Goal: Ask a question: Seek information or help from site administrators or community

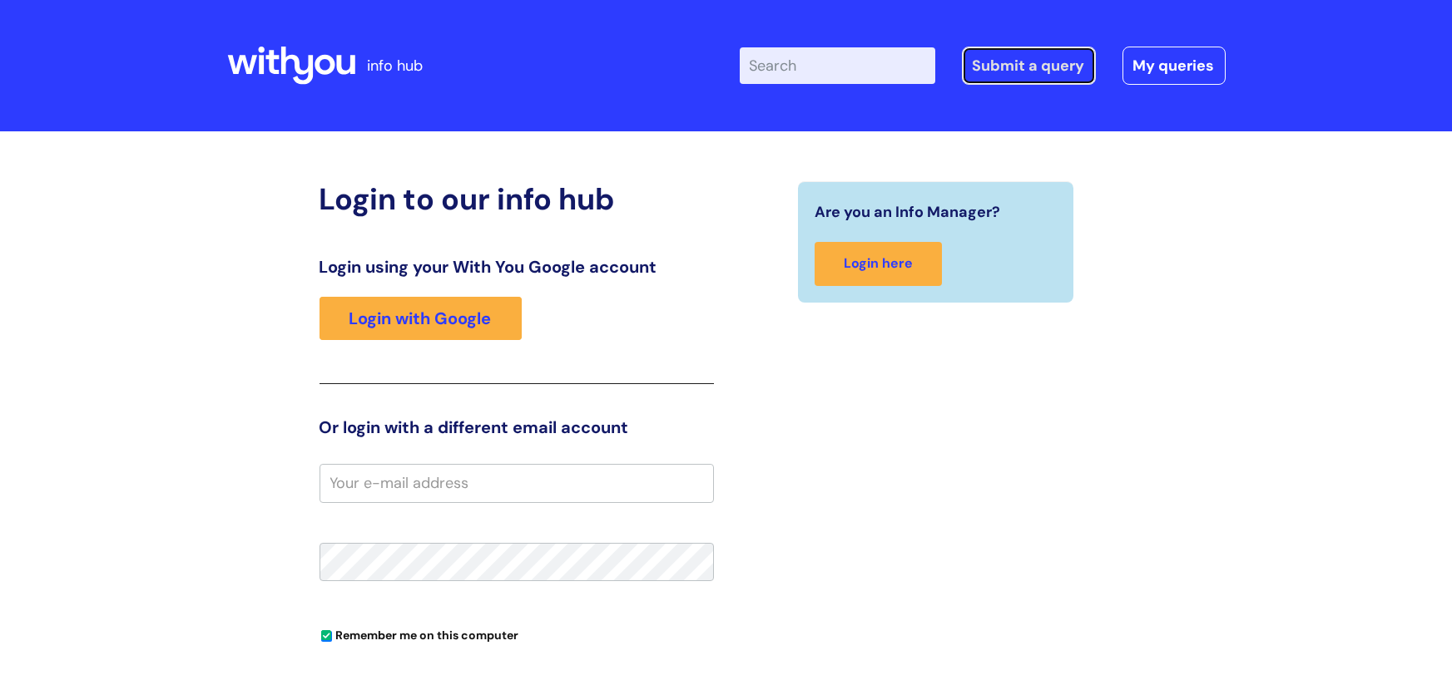
click at [990, 57] on link "Submit a query" at bounding box center [1029, 66] width 134 height 38
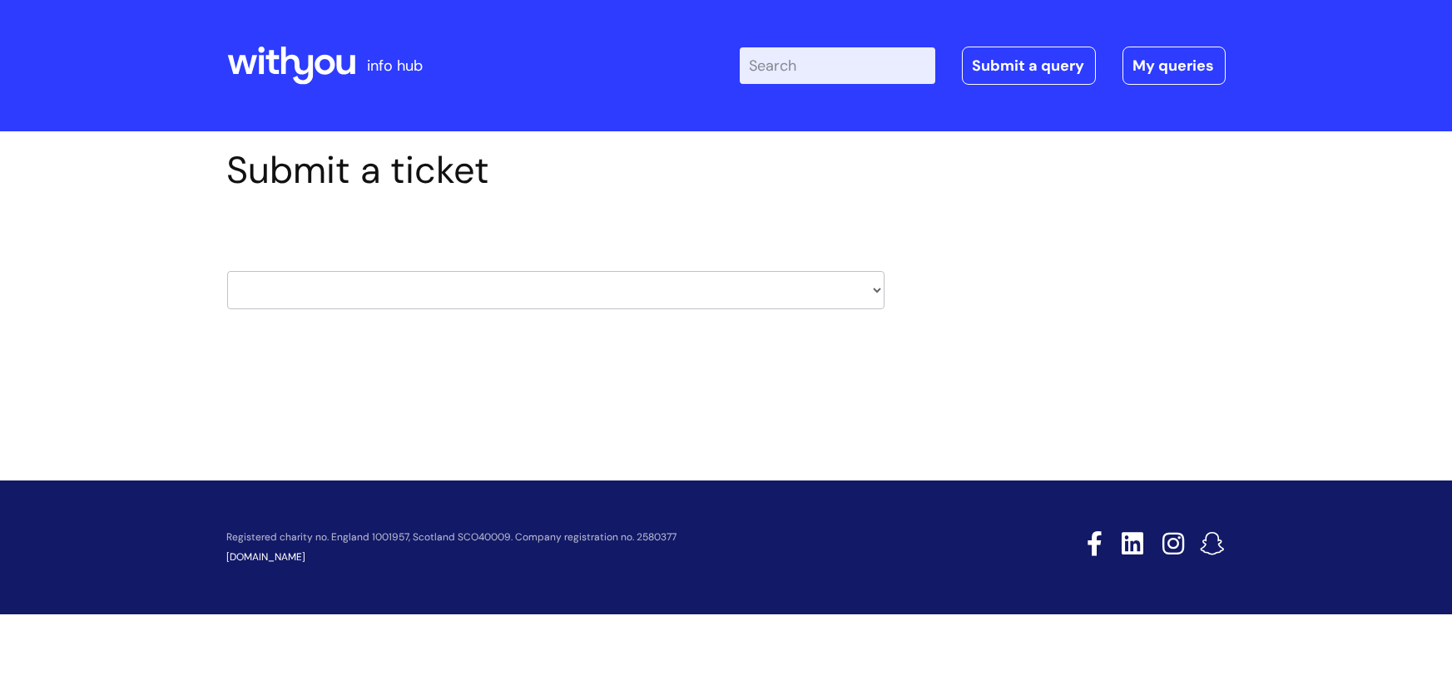
click at [875, 294] on select "HR / People IT and Support Clinical Drug Alerts Finance Accounts Data Support T…" at bounding box center [555, 290] width 657 height 38
select select "it_and_support"
click at [227, 271] on select "HR / People IT and Support Clinical Drug Alerts Finance Accounts Data Support T…" at bounding box center [555, 290] width 657 height 38
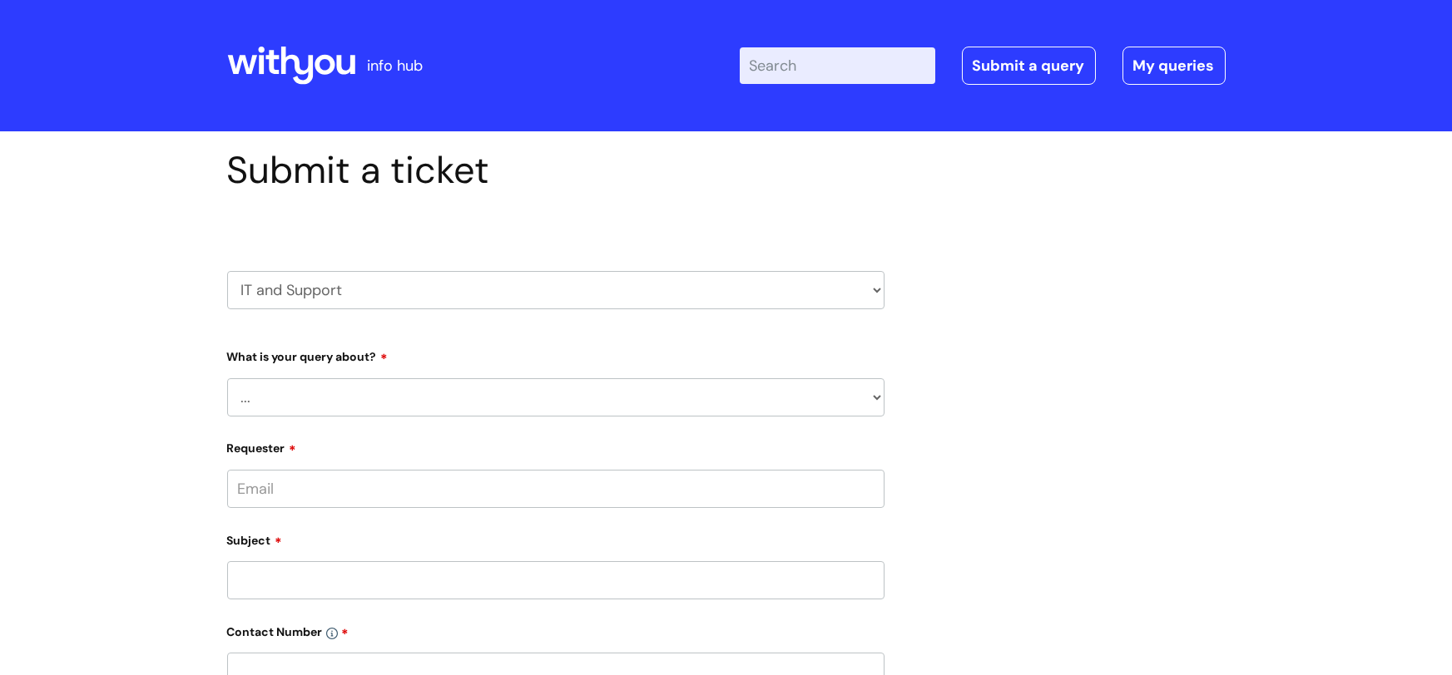
click at [871, 394] on select "... Mobile Phone Reset & MFA Accounts, Starters and Leavers IT Hardware issue I…" at bounding box center [555, 398] width 657 height 38
click at [1000, 557] on div "Submit a ticket HR / People IT and Support Clinical Drug Alerts Finance Account…" at bounding box center [726, 604] width 1023 height 912
click at [1121, 262] on div "Submit a ticket HR / People IT and Support Clinical Drug Alerts Finance Account…" at bounding box center [726, 604] width 1023 height 912
click at [880, 389] on select "... Mobile Phone Reset & MFA Accounts, Starters and Leavers IT Hardware issue I…" at bounding box center [555, 398] width 657 height 38
select select "Something Else"
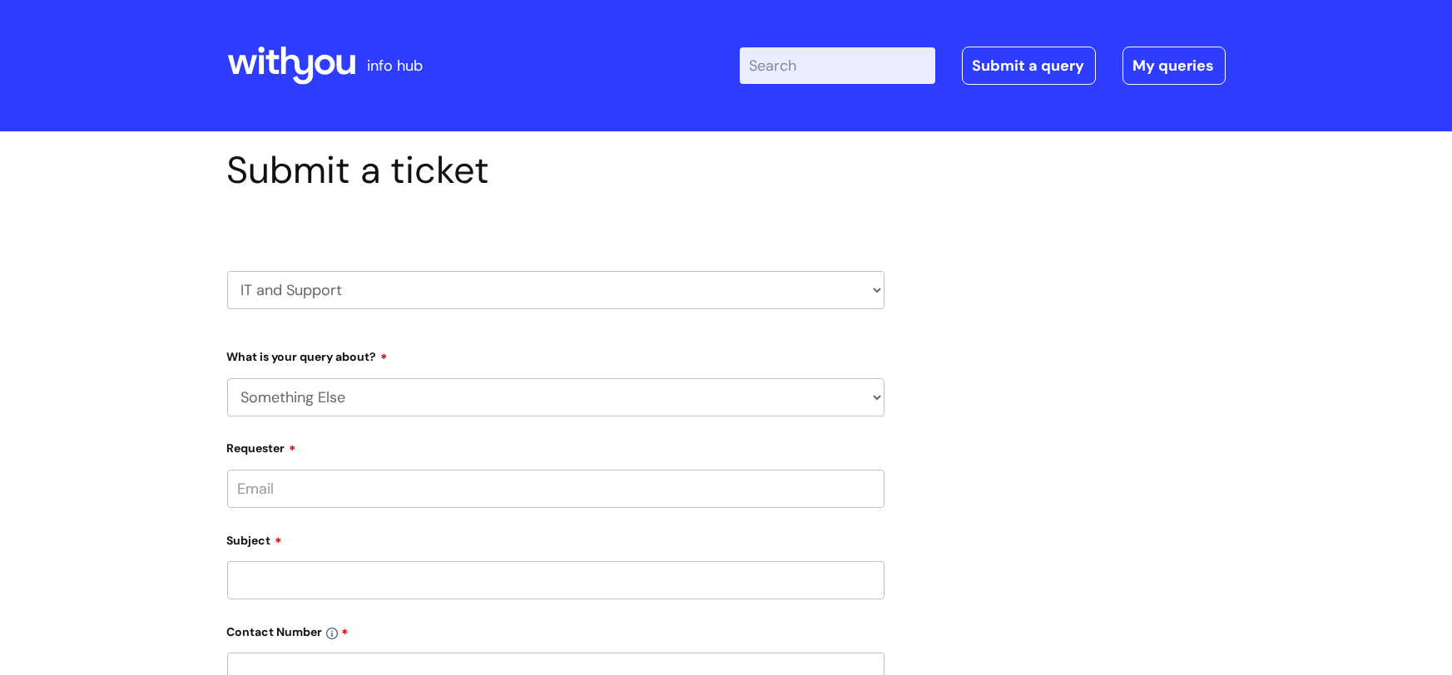
click at [227, 379] on select "... Mobile Phone Reset & MFA Accounts, Starters and Leavers IT Hardware issue I…" at bounding box center [555, 398] width 657 height 38
click at [449, 471] on select "... My problem is not listed" at bounding box center [562, 483] width 644 height 38
select select "My problem is not listed"
click at [240, 464] on select "... My problem is not listed" at bounding box center [562, 483] width 644 height 38
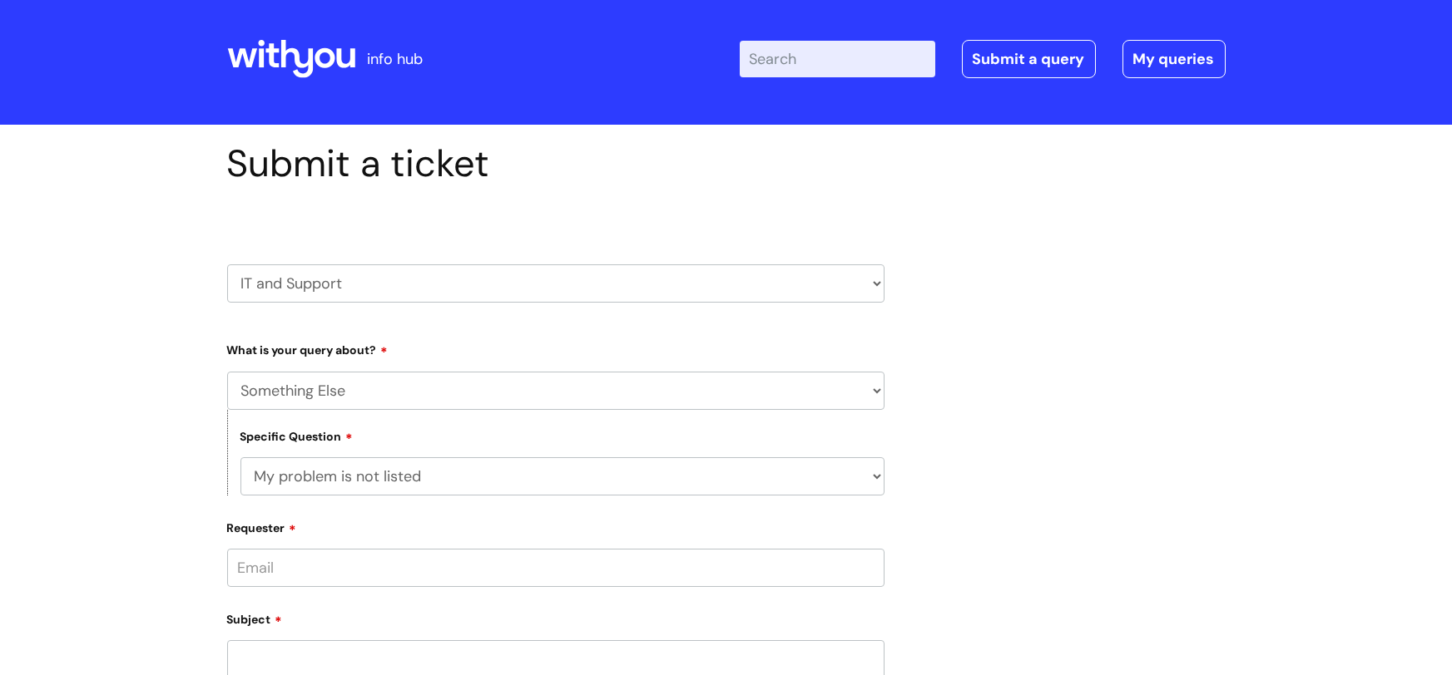
scroll to position [7, 0]
click at [359, 555] on input "Requester" at bounding box center [555, 567] width 657 height 38
type input "b"
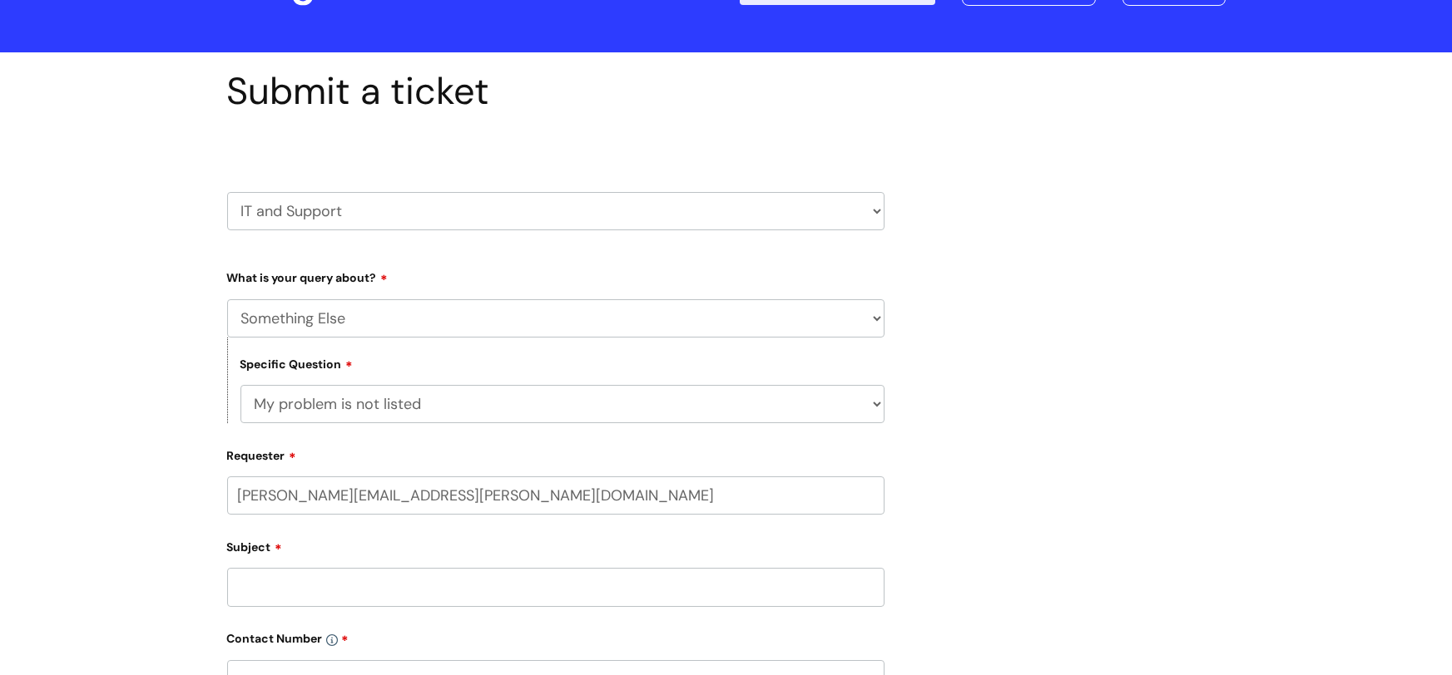
scroll to position [91, 0]
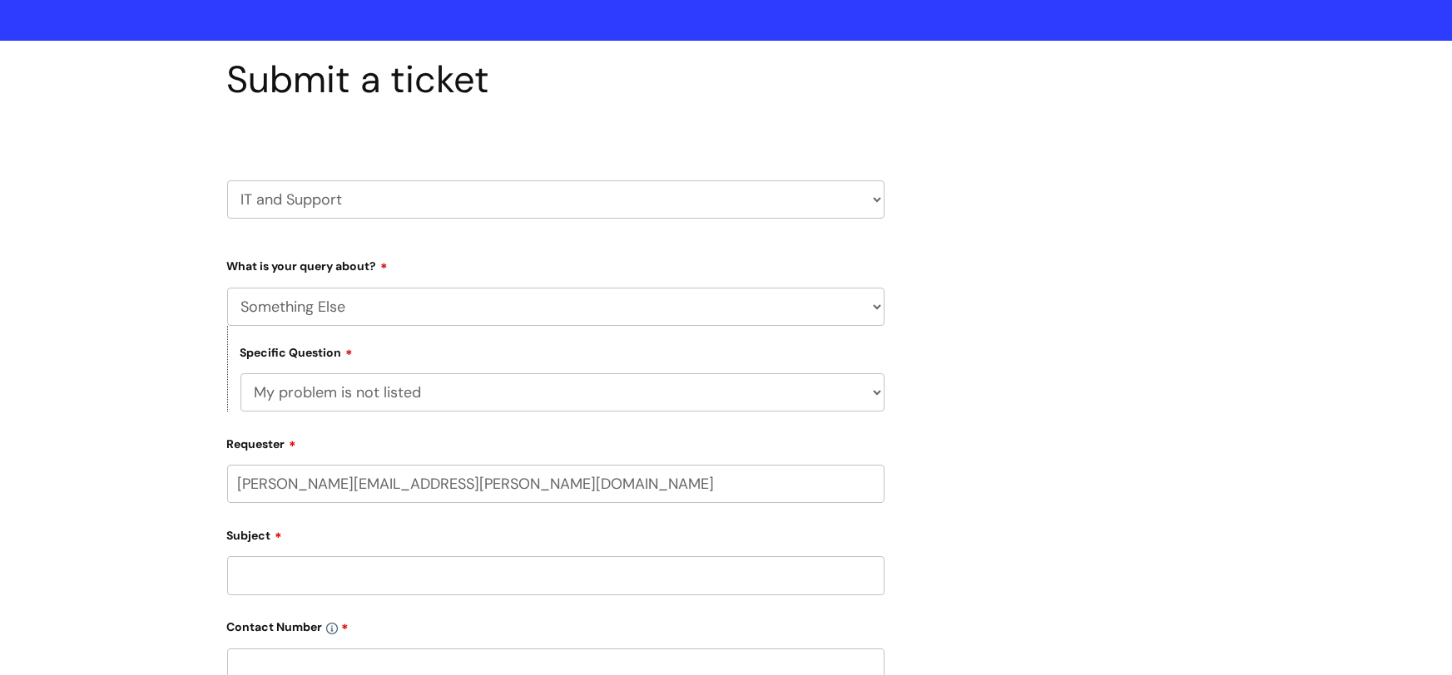
type input "[PERSON_NAME][EMAIL_ADDRESS][PERSON_NAME][DOMAIN_NAME]"
click at [429, 573] on input "Subject" at bounding box center [555, 580] width 657 height 38
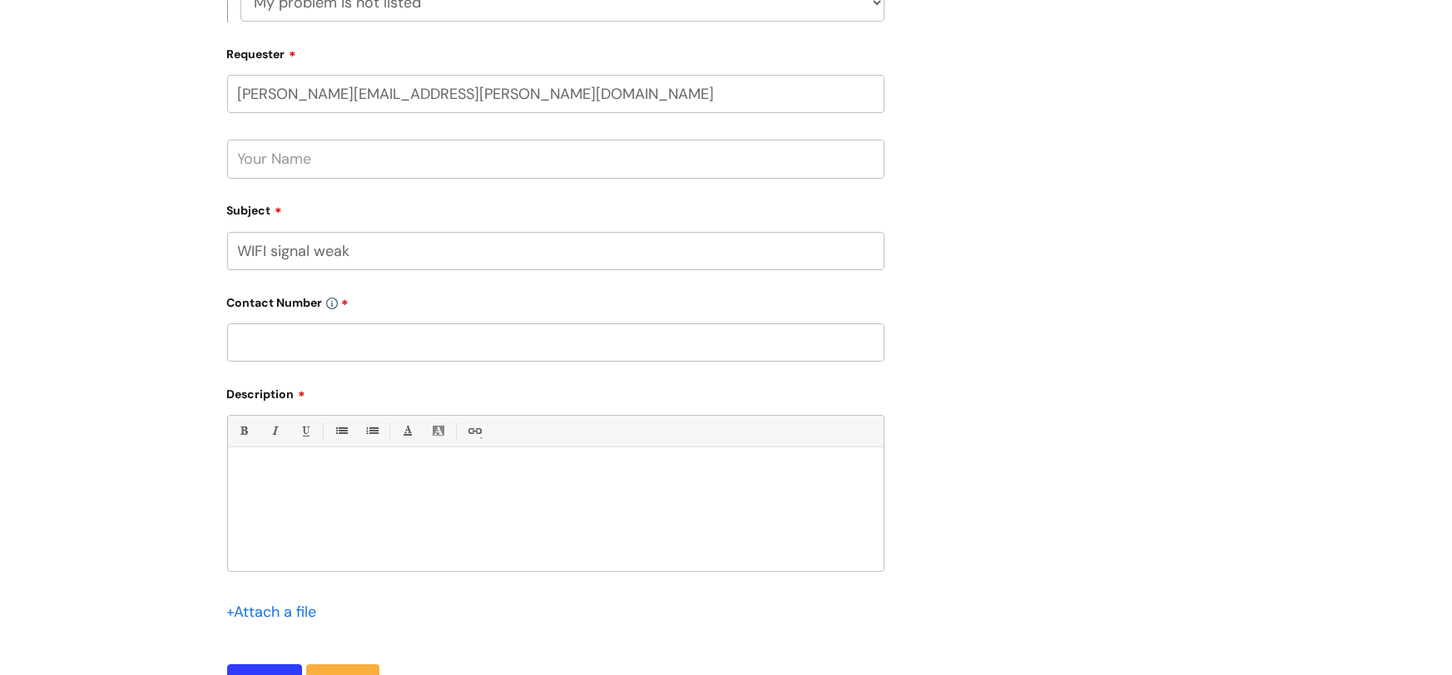
scroll to position [494, 0]
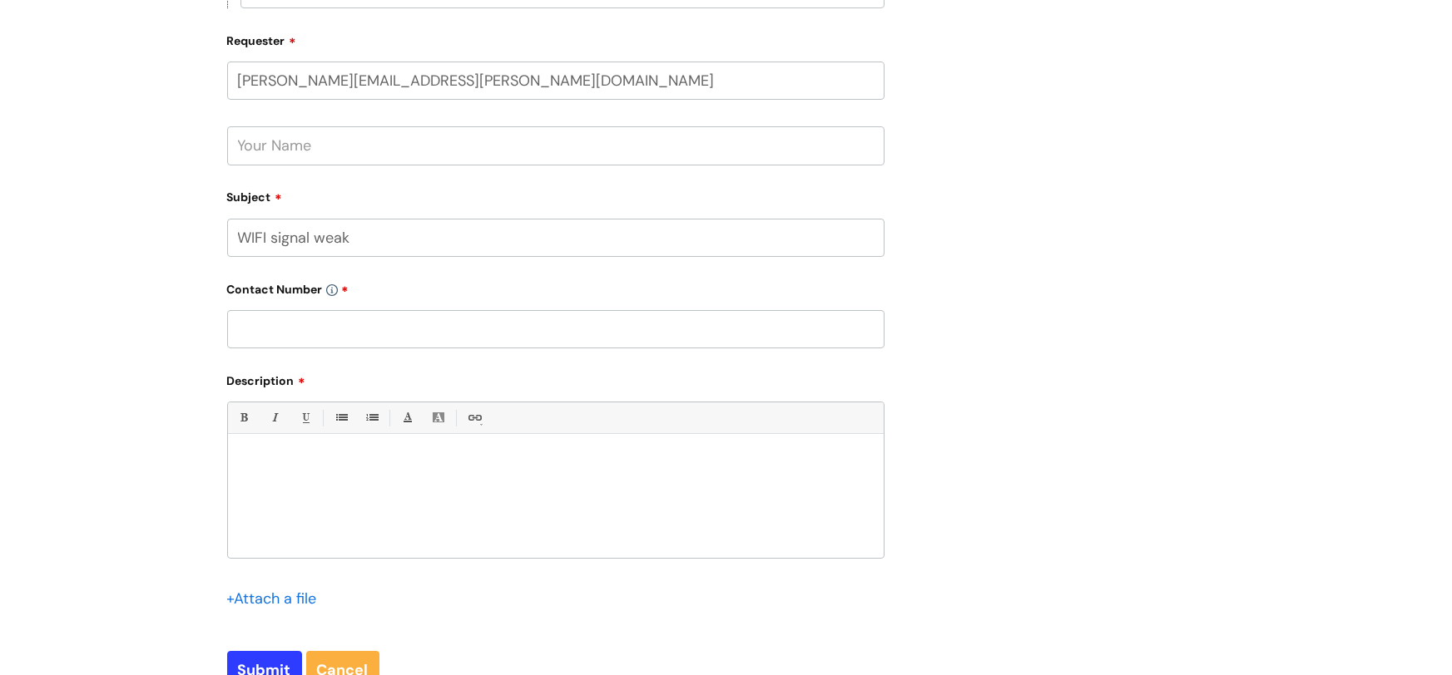
type input "WIFI signal weak"
click at [334, 466] on p at bounding box center [555, 463] width 631 height 15
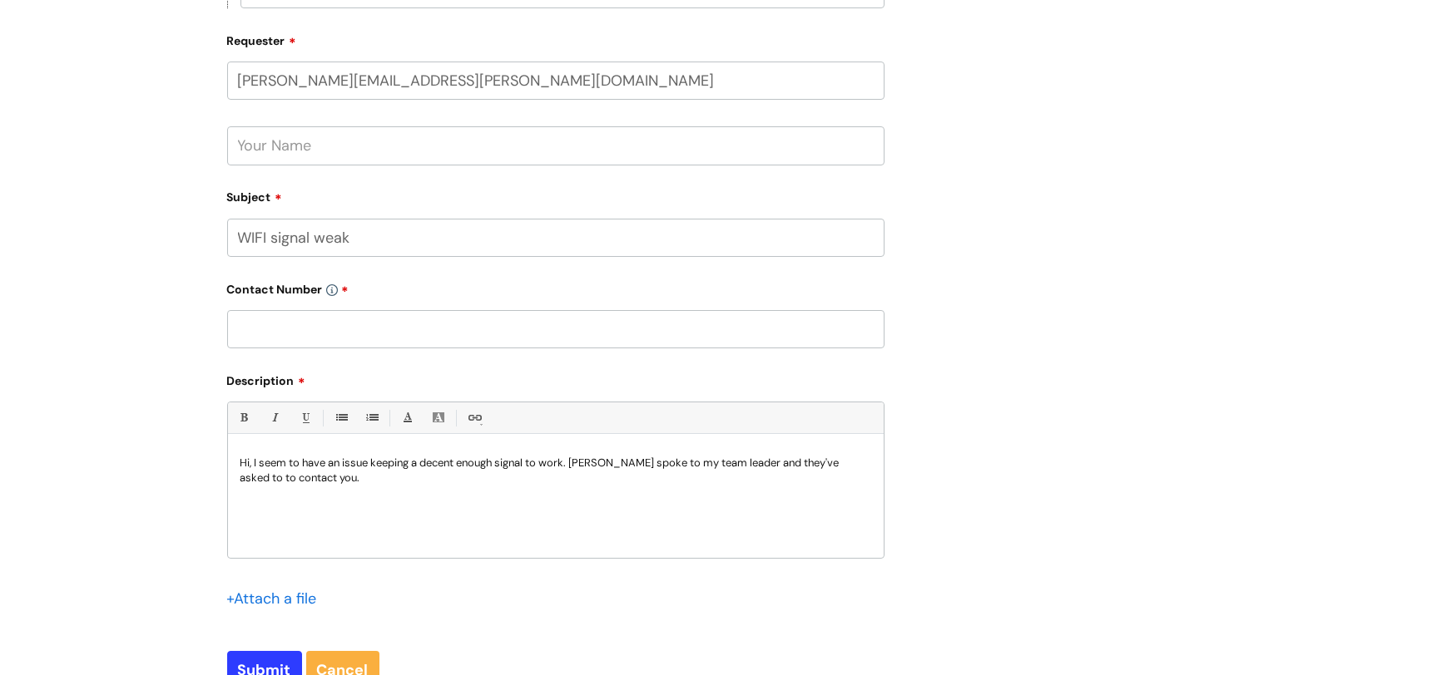
click at [309, 473] on p "Hi, I seem to have an issue keeping a decent enough signal to work. [PERSON_NAM…" at bounding box center [555, 471] width 631 height 30
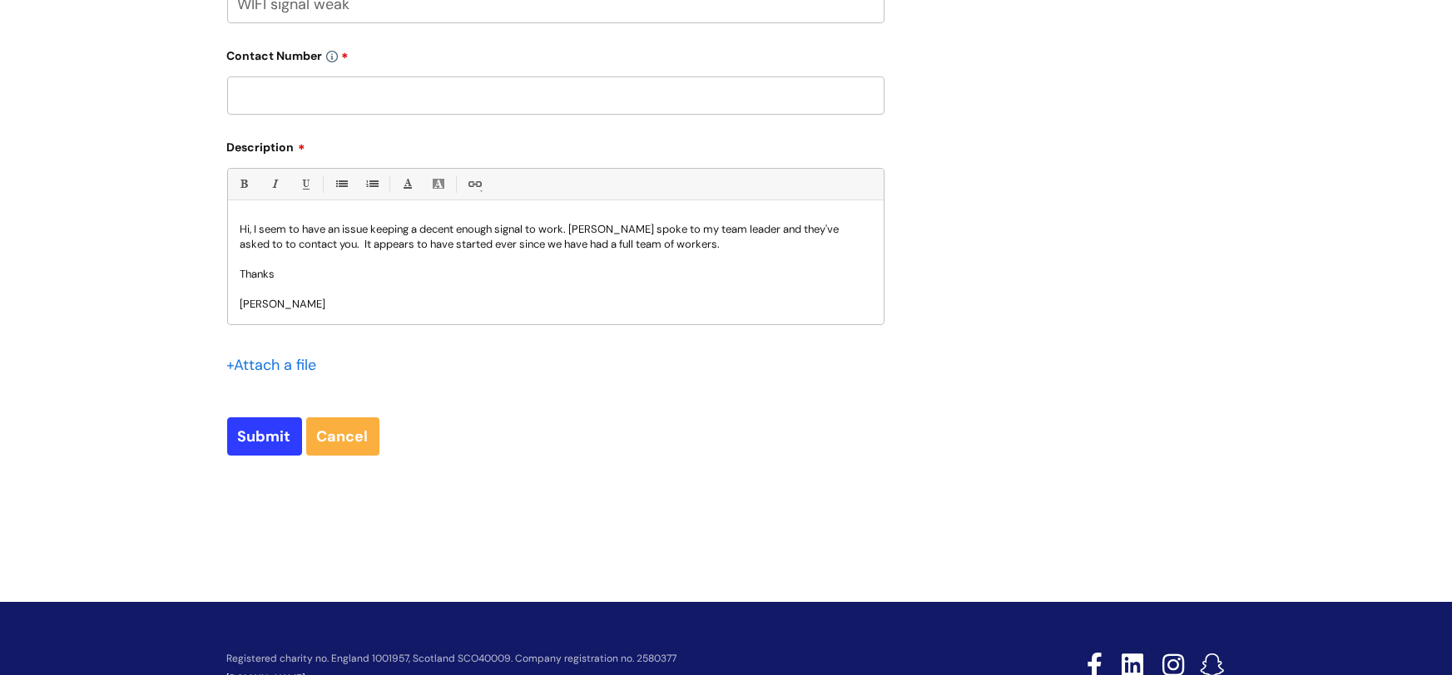
scroll to position [730, 0]
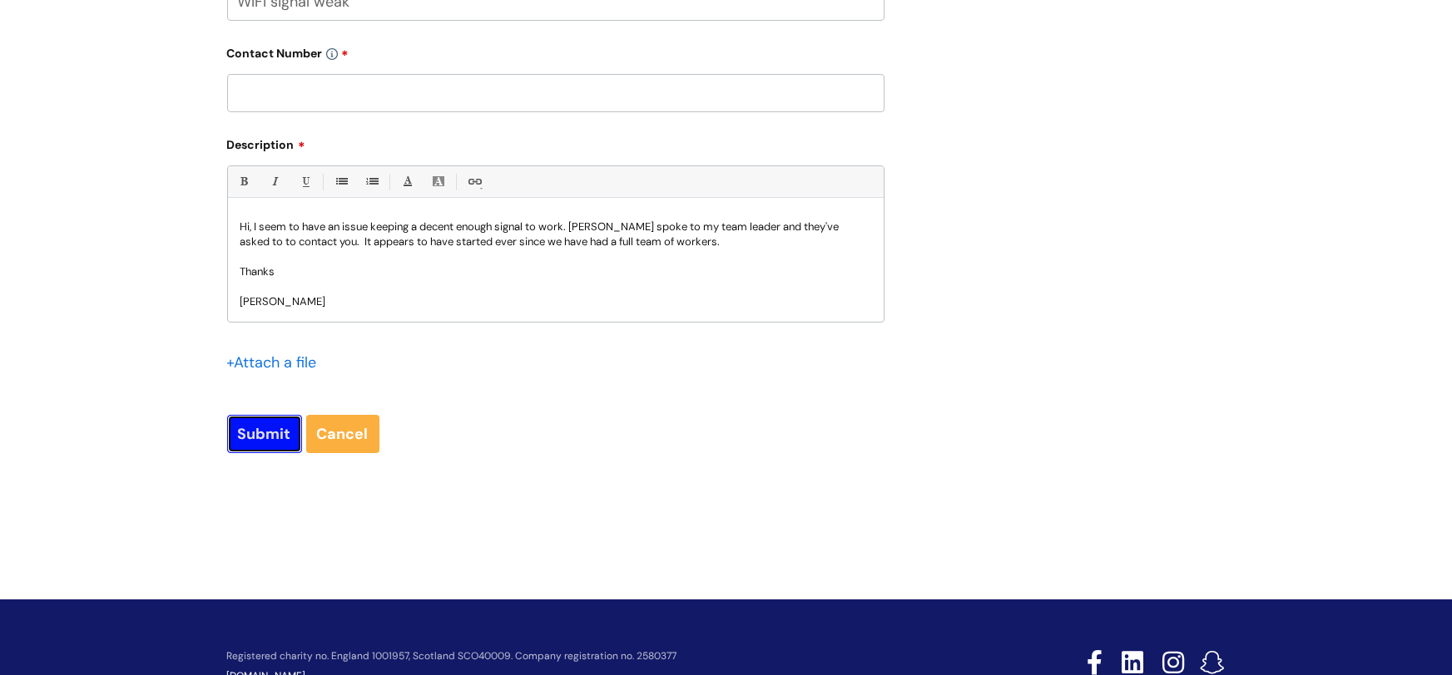
click at [255, 439] on input "Submit" at bounding box center [264, 434] width 75 height 38
click at [359, 90] on input "text" at bounding box center [555, 93] width 657 height 38
type input "07970146268"
click at [275, 424] on input "Submit" at bounding box center [264, 434] width 75 height 38
type input "Please Wait..."
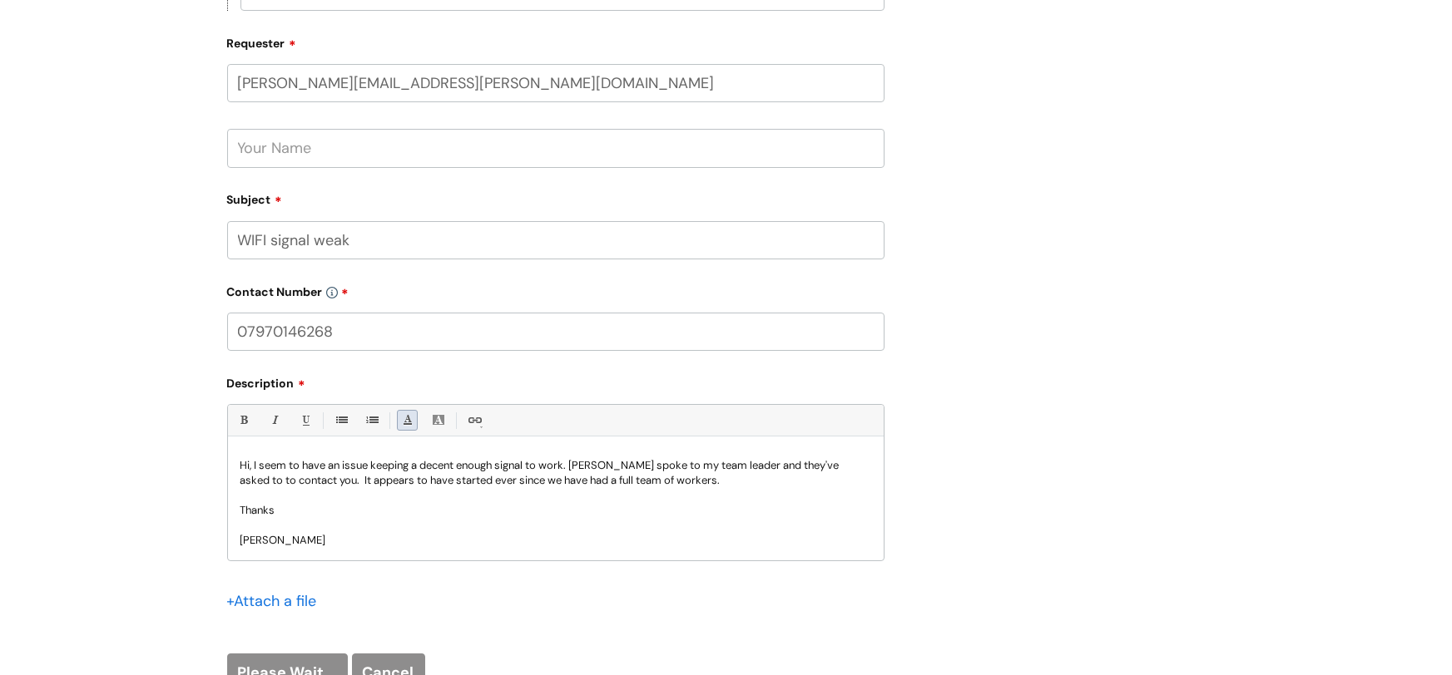
scroll to position [464, 0]
